Goal: Task Accomplishment & Management: Use online tool/utility

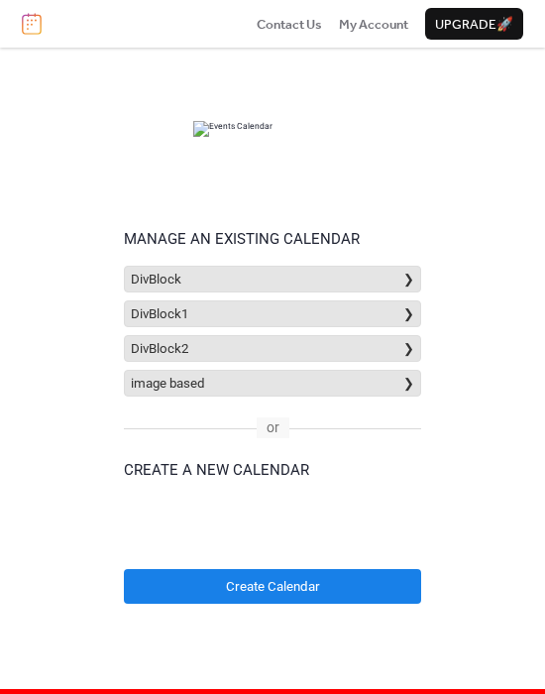
click at [228, 520] on div "Select a container to insert the calendar into. Calendar name" at bounding box center [272, 524] width 297 height 55
click at [240, 549] on div "Select a container to insert the calendar into. Calendar name" at bounding box center [272, 524] width 297 height 55
click at [312, 266] on button "DivBlock ❯" at bounding box center [272, 279] width 297 height 27
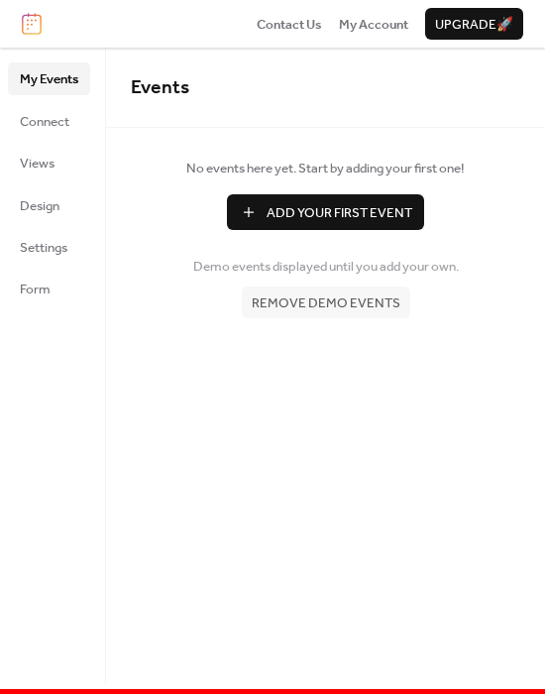
click at [45, 27] on div "Contact Us My Account Upgrade 🚀" at bounding box center [272, 24] width 545 height 48
click at [35, 25] on img at bounding box center [32, 24] width 20 height 22
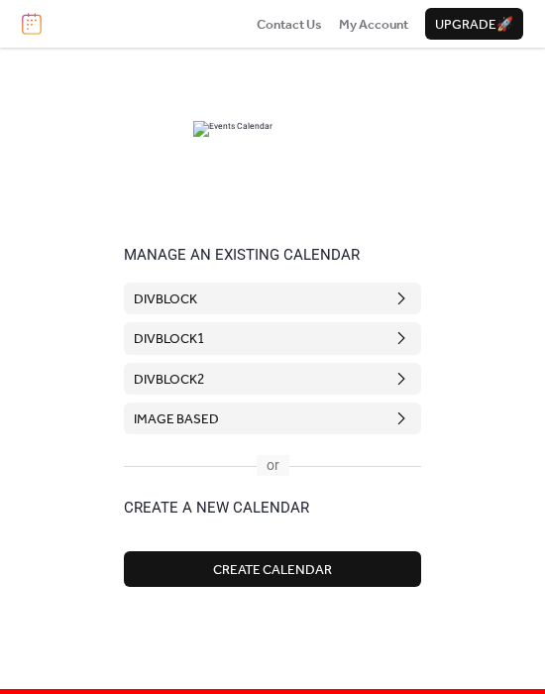
click at [333, 306] on button "DivBlock" at bounding box center [272, 298] width 297 height 32
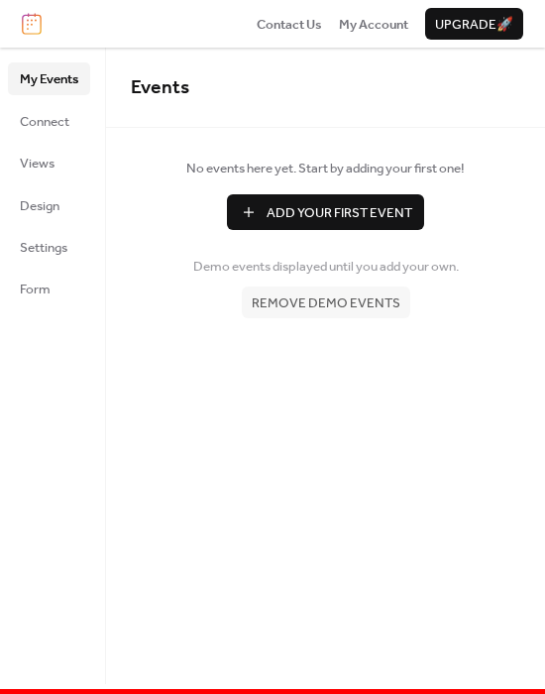
click at [32, 33] on img at bounding box center [32, 24] width 20 height 22
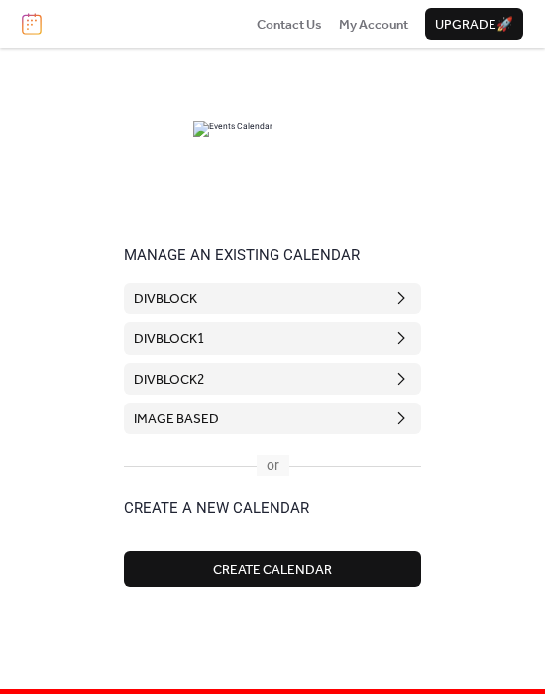
click at [285, 568] on span "Create Calendar" at bounding box center [272, 570] width 119 height 20
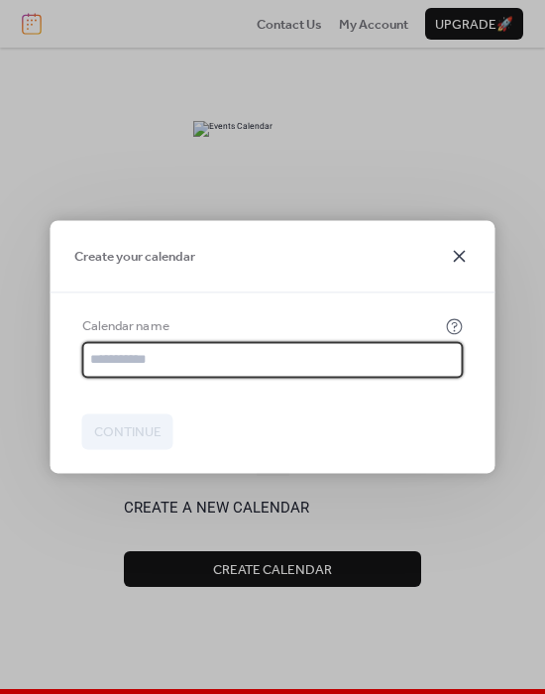
click at [452, 258] on icon at bounding box center [460, 256] width 24 height 24
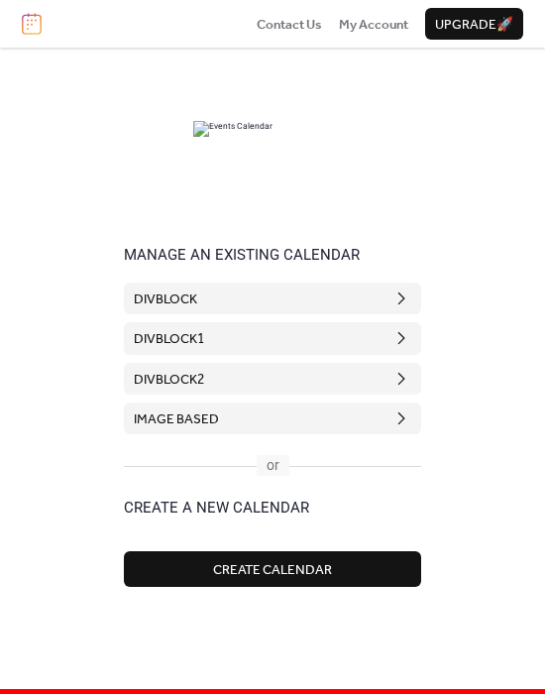
click at [286, 309] on button "DivBlock" at bounding box center [272, 298] width 297 height 32
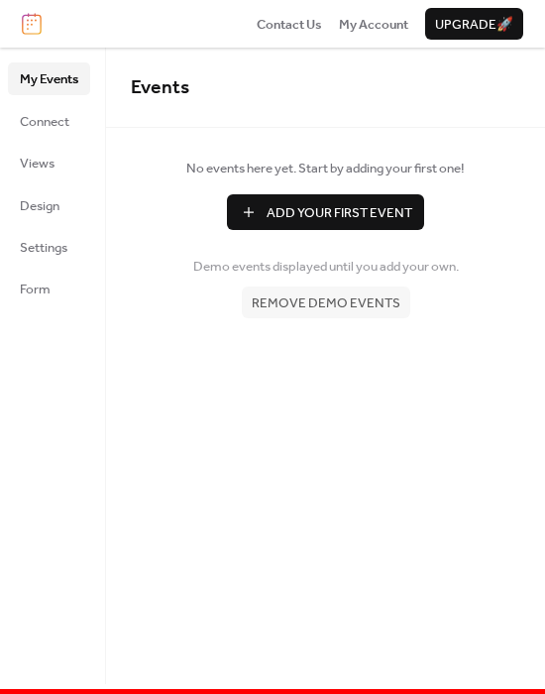
click at [28, 19] on img at bounding box center [32, 24] width 20 height 22
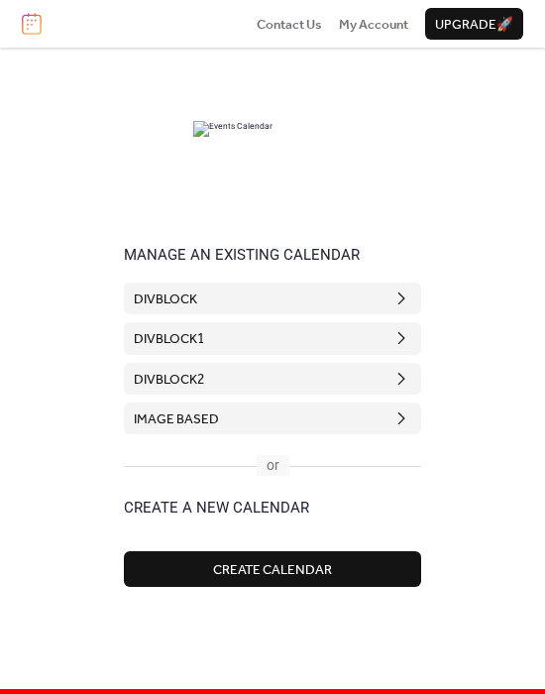
click at [208, 307] on button "DivBlock" at bounding box center [272, 298] width 297 height 32
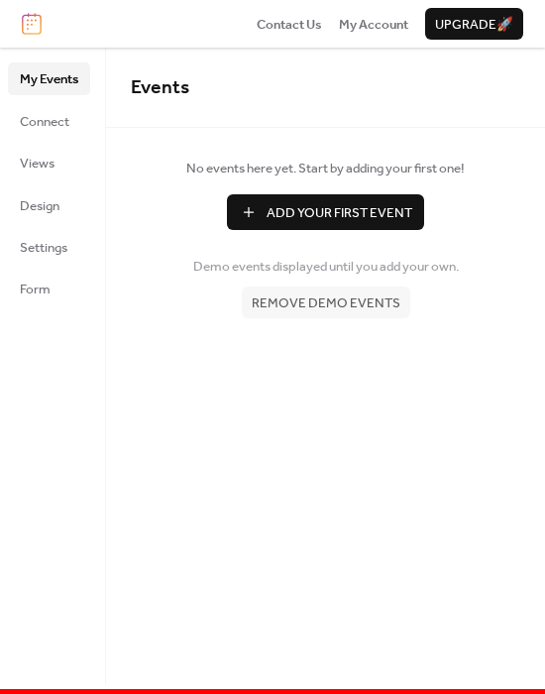
click at [28, 25] on img at bounding box center [32, 24] width 20 height 22
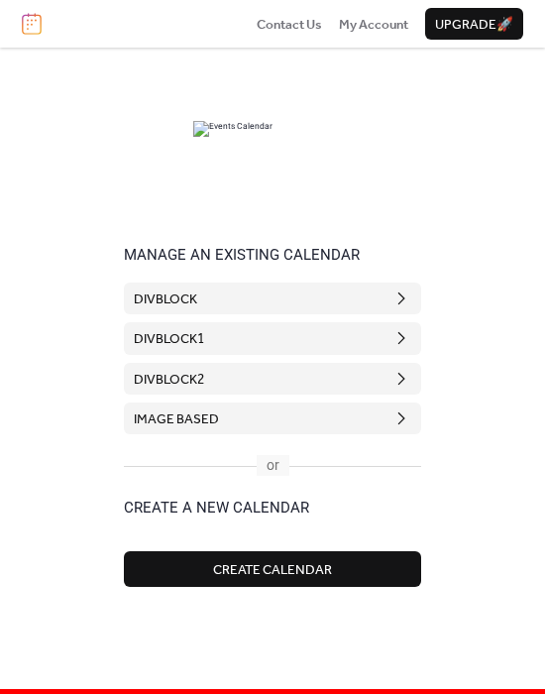
click at [294, 348] on button "DivBlock1" at bounding box center [272, 338] width 297 height 32
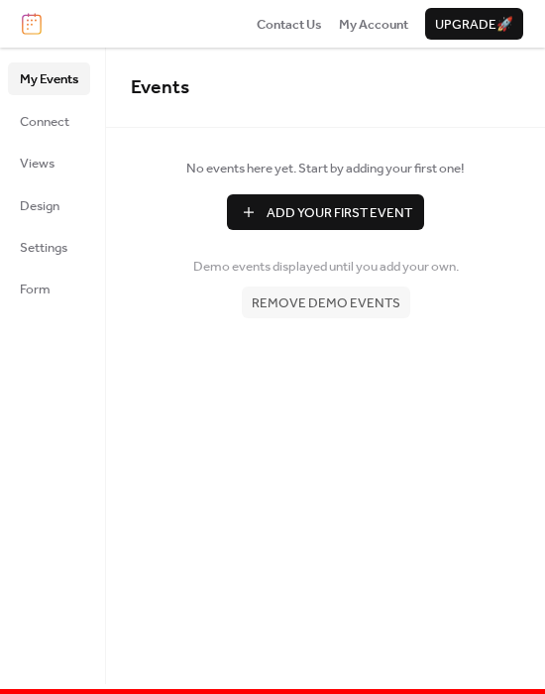
click at [36, 16] on img at bounding box center [32, 24] width 20 height 22
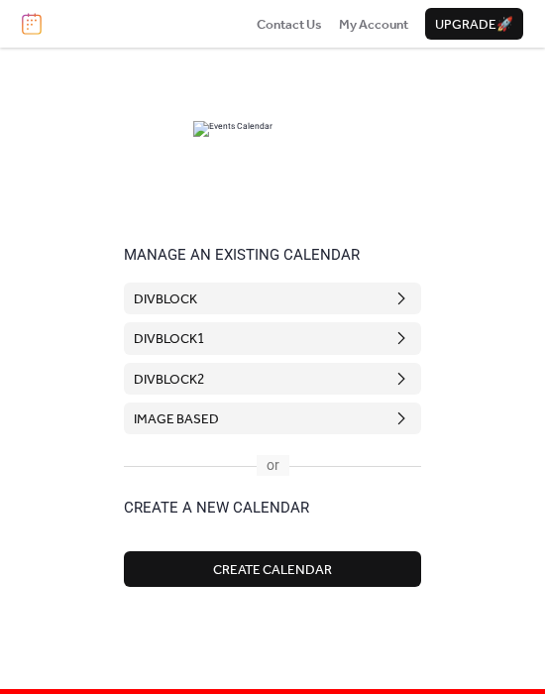
click at [345, 409] on button "image based" at bounding box center [272, 418] width 297 height 32
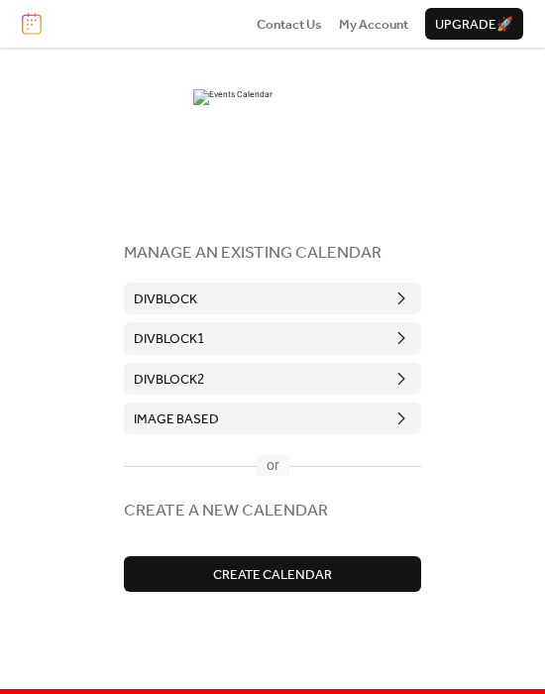
click at [486, 363] on div "MANAGE AN EXISTING CALENDAR DivBlock DivBlock1 DivBlock2 image based CREATE A N…" at bounding box center [272, 366] width 545 height 636
click at [459, 361] on div "MANAGE AN EXISTING CALENDAR DivBlock DivBlock1 DivBlock2 image based CREATE A N…" at bounding box center [272, 366] width 545 height 636
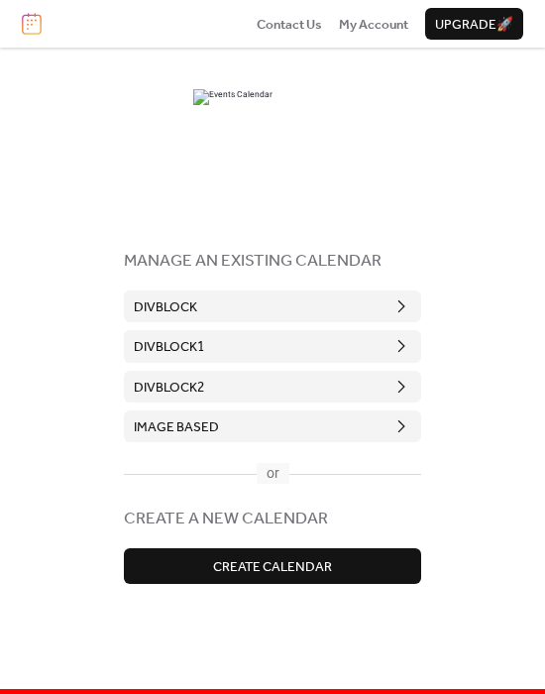
click at [320, 563] on span "Create Calendar" at bounding box center [272, 567] width 119 height 20
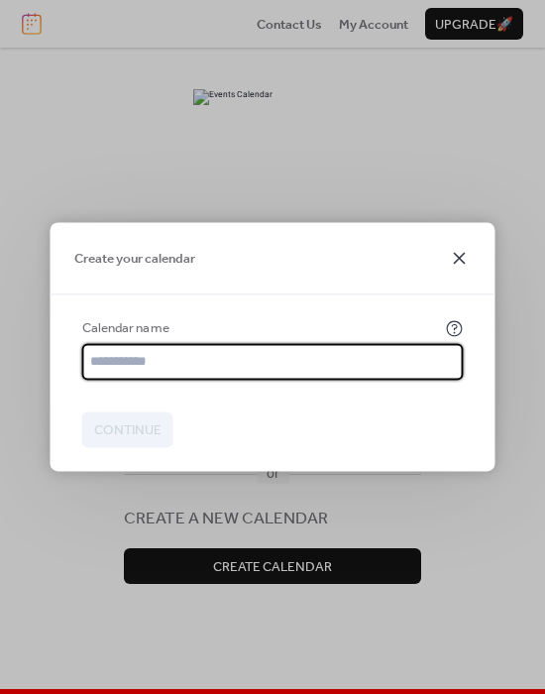
click at [469, 255] on icon at bounding box center [460, 258] width 24 height 24
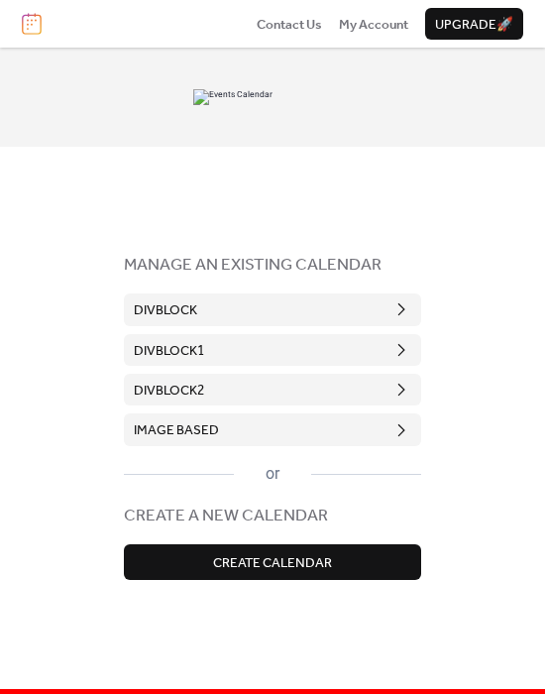
click at [525, 557] on div "MANAGE AN EXISTING CALENDAR DivBlock DivBlock1 DivBlock2 image based or CREATE …" at bounding box center [272, 366] width 545 height 636
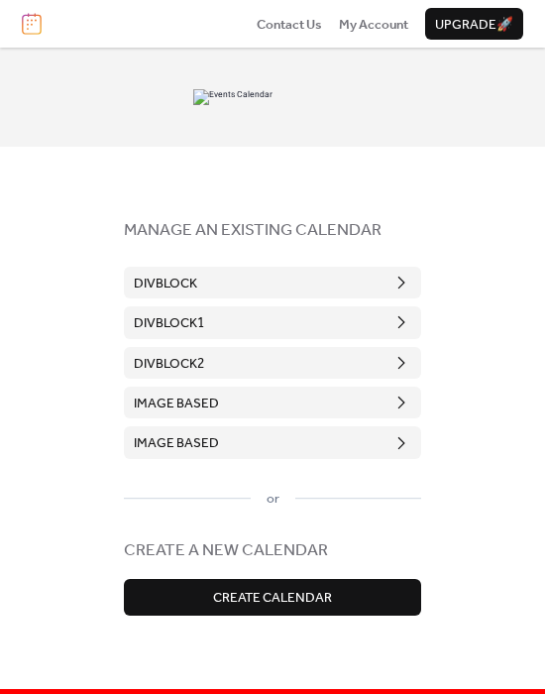
click at [284, 588] on span "Create Calendar" at bounding box center [272, 598] width 119 height 20
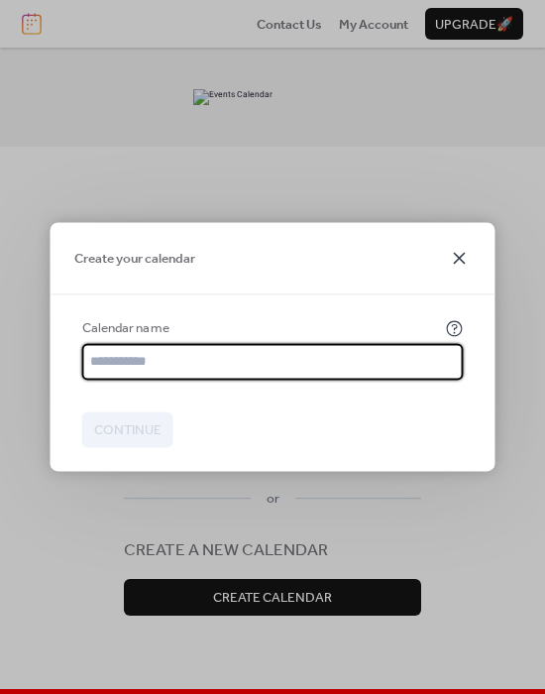
click at [462, 253] on icon at bounding box center [460, 258] width 24 height 24
